Goal: Information Seeking & Learning: Learn about a topic

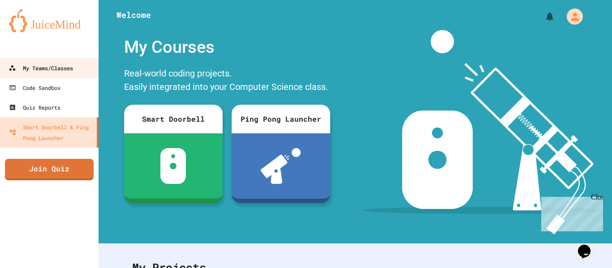
click at [21, 66] on div "My Teams/Classes" at bounding box center [41, 68] width 64 height 11
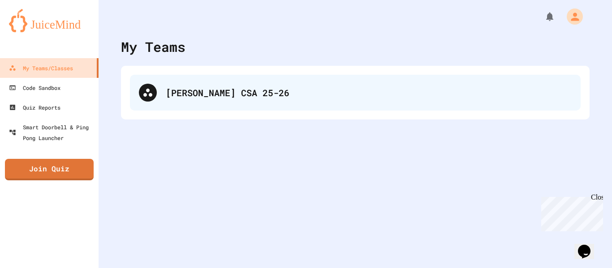
click at [193, 91] on div "[PERSON_NAME] CSA 25-26" at bounding box center [369, 92] width 406 height 13
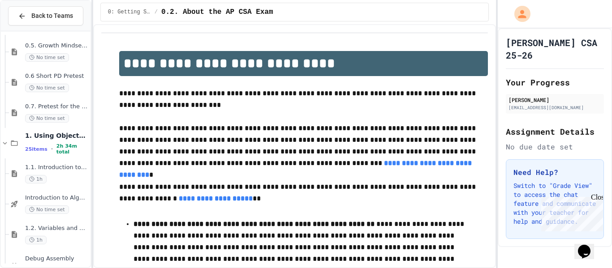
scroll to position [126, 0]
click at [61, 175] on div "1h" at bounding box center [57, 179] width 64 height 9
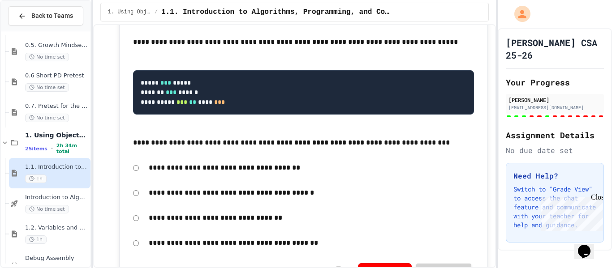
scroll to position [8431, 0]
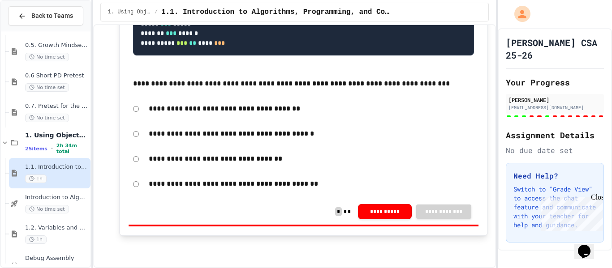
click at [58, 166] on span "1.1. Introduction to Algorithms, Programming, and Compilers" at bounding box center [57, 167] width 64 height 8
click at [66, 171] on div "1.1. Introduction to Algorithms, Programming, and Compilers 1h" at bounding box center [57, 173] width 64 height 20
click at [1, 136] on div "1. Using Objects and Methods 25 items • 2h 34m total" at bounding box center [46, 143] width 90 height 30
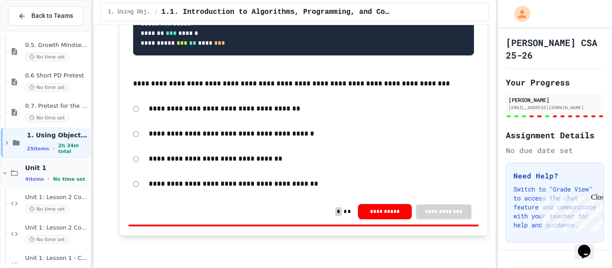
click at [47, 181] on div "4 items • No time set" at bounding box center [57, 179] width 64 height 7
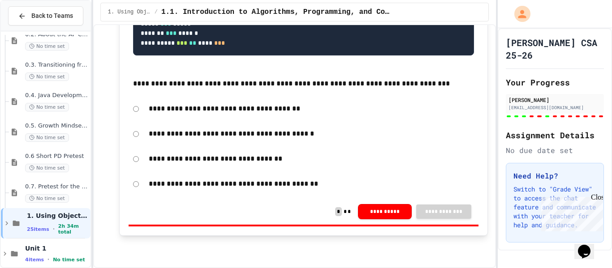
scroll to position [0, 0]
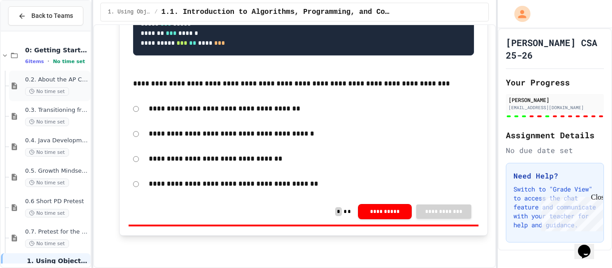
click at [57, 91] on span "No time set" at bounding box center [47, 91] width 44 height 9
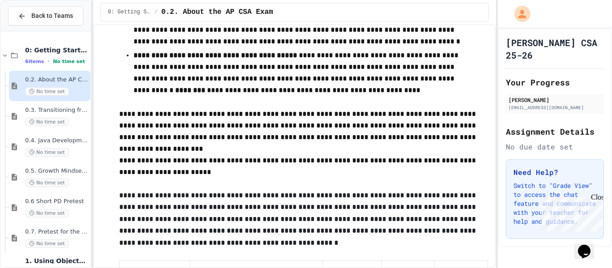
scroll to position [566, 0]
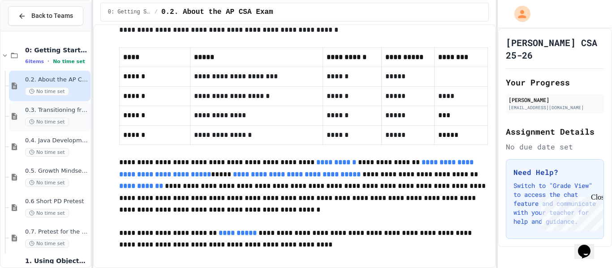
click at [69, 118] on div "No time set" at bounding box center [57, 122] width 64 height 9
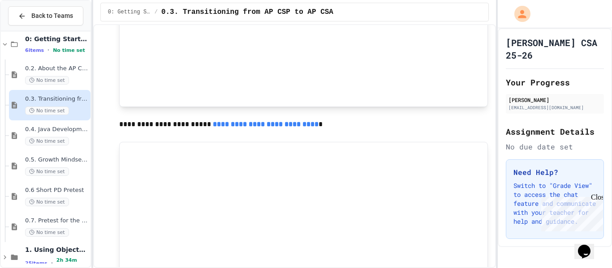
scroll to position [12, 0]
click at [362, 136] on p at bounding box center [303, 136] width 368 height 12
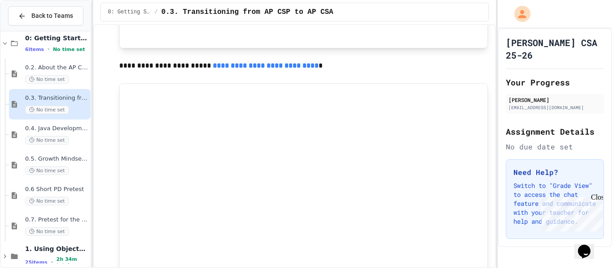
scroll to position [602, 0]
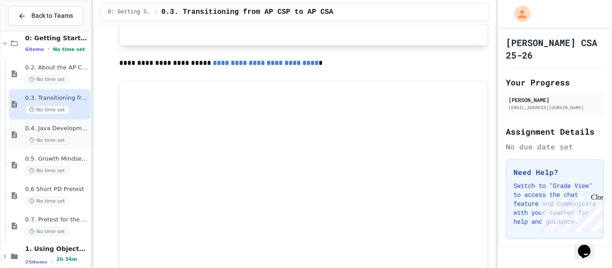
click at [58, 138] on span "No time set" at bounding box center [47, 140] width 44 height 9
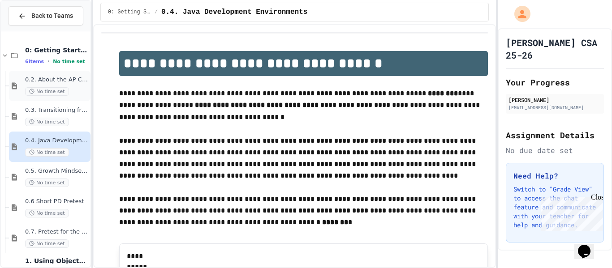
click at [49, 99] on div "0.2. About the AP CSA Exam No time set" at bounding box center [49, 86] width 81 height 30
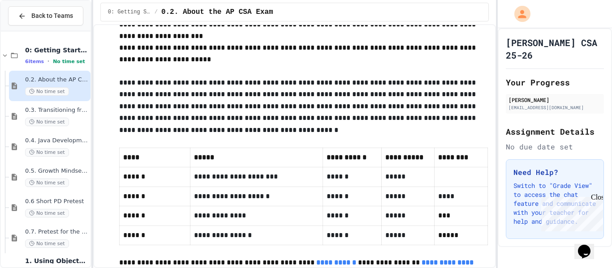
scroll to position [566, 0]
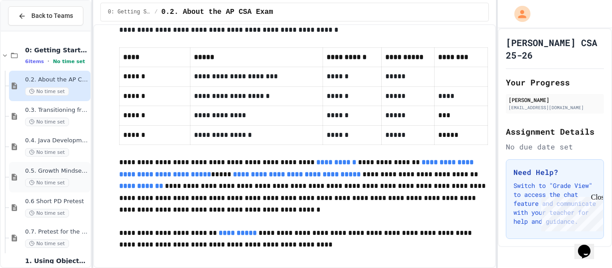
click at [37, 182] on span "No time set" at bounding box center [47, 183] width 44 height 9
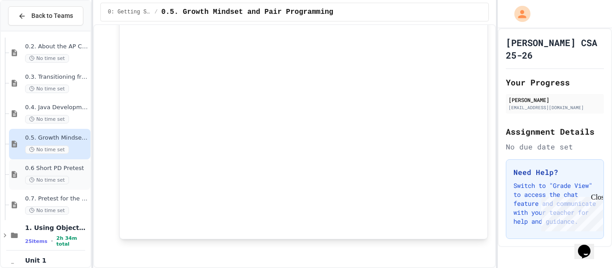
scroll to position [56, 0]
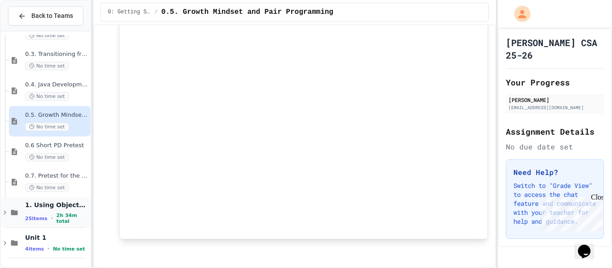
click at [57, 209] on span "1. Using Objects and Methods" at bounding box center [57, 205] width 64 height 8
click at [61, 234] on span "1.1. Introduction to Algorithms, Programming, and Compilers" at bounding box center [57, 237] width 64 height 8
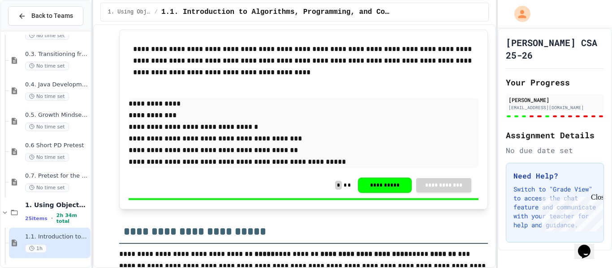
scroll to position [948, 0]
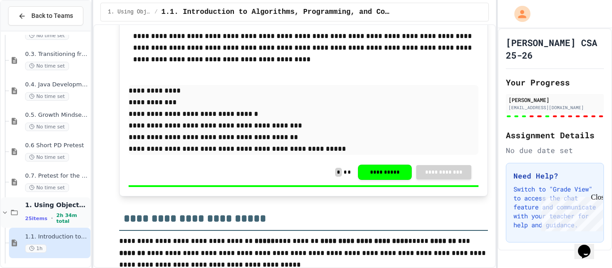
click at [5, 215] on icon at bounding box center [5, 213] width 8 height 8
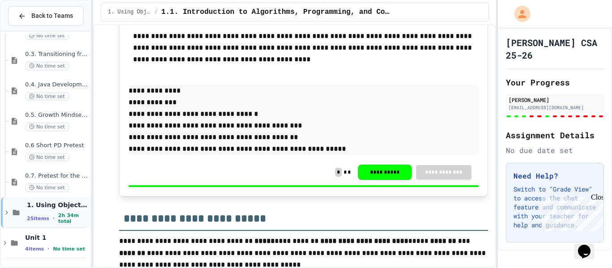
click at [5, 215] on icon at bounding box center [7, 213] width 8 height 8
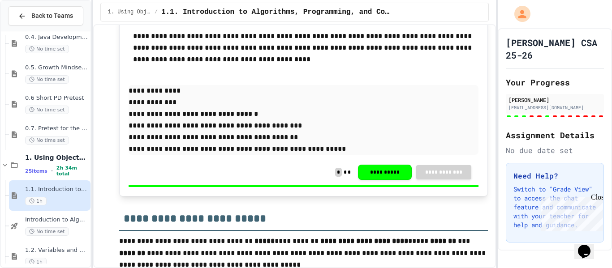
scroll to position [115, 0]
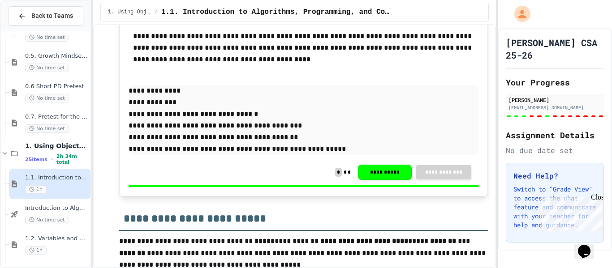
click at [64, 189] on div "1h" at bounding box center [57, 189] width 64 height 9
click at [56, 182] on div "1.1. Introduction to Algorithms, Programming, and Compilers 1h" at bounding box center [57, 184] width 64 height 20
click at [56, 210] on span "Introduction to Algorithms, Programming, and Compilers" at bounding box center [57, 209] width 64 height 8
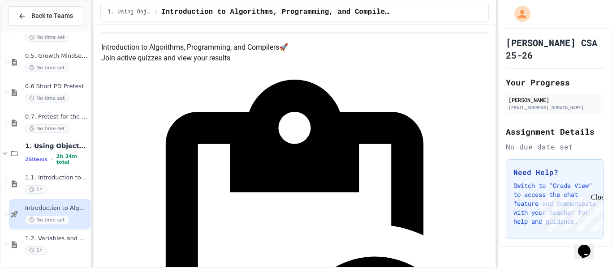
scroll to position [52, 0]
